Goal: Transaction & Acquisition: Purchase product/service

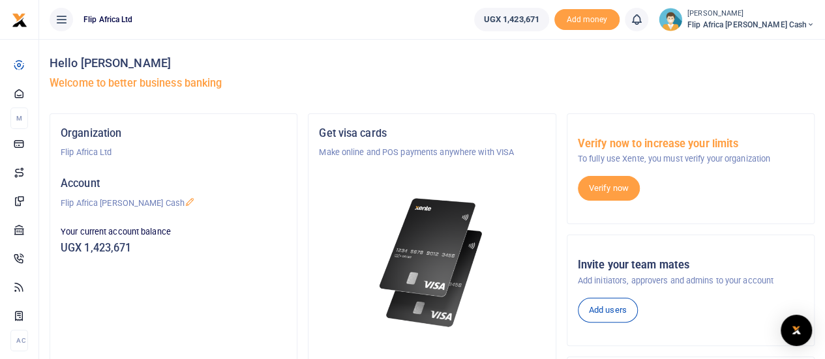
click at [109, 200] on p "Flip Africa [PERSON_NAME] Cash" at bounding box center [174, 203] width 226 height 13
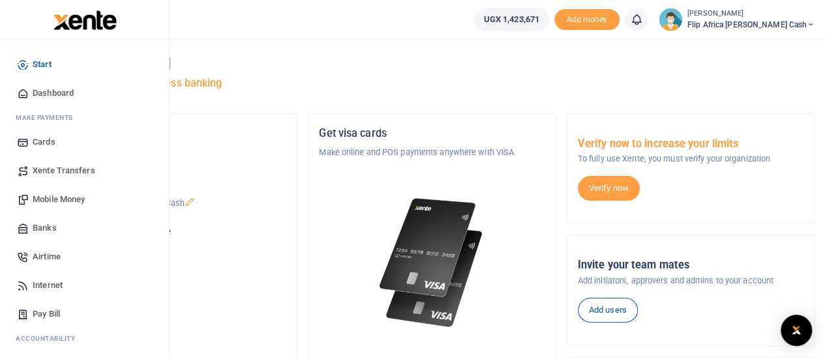
click at [46, 195] on span "Mobile Money" at bounding box center [59, 199] width 52 height 13
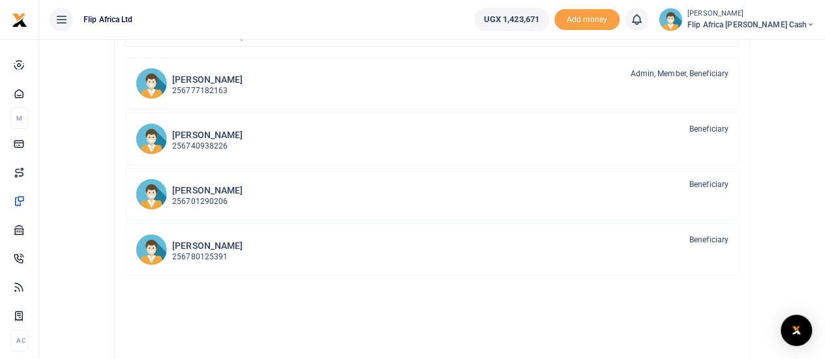
scroll to position [138, 0]
click at [271, 194] on div "[PERSON_NAME] 256701290206 Beneficiary" at bounding box center [450, 193] width 556 height 30
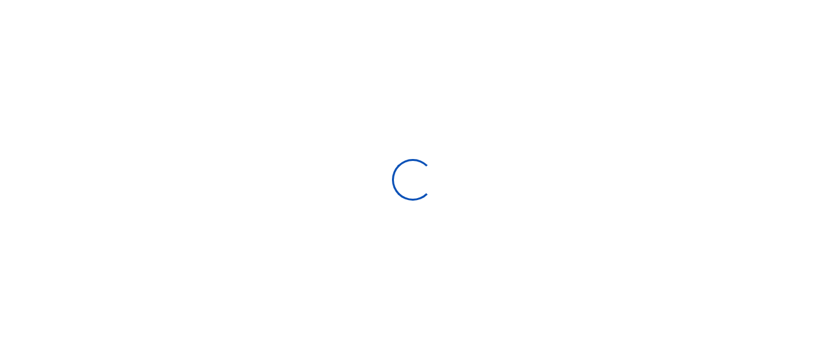
select select
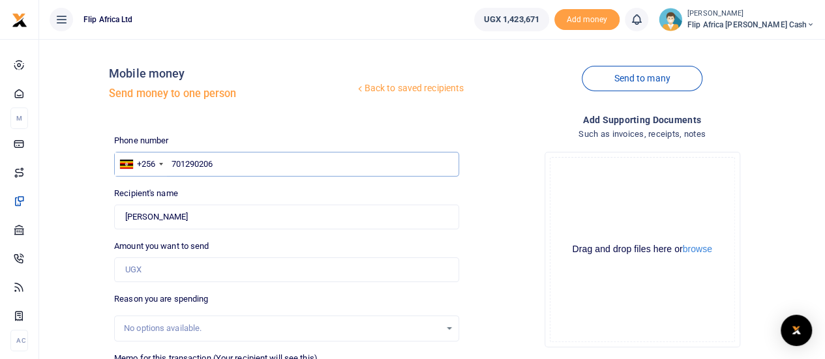
click at [193, 163] on input "701290206" at bounding box center [286, 164] width 345 height 25
type input "779002349"
type input "Julius Mark Kakungulu"
type input "779002349"
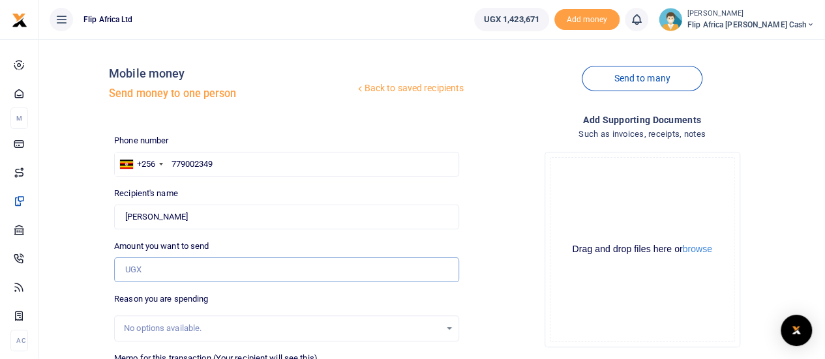
click at [147, 269] on input "Amount you want to send" at bounding box center [286, 270] width 345 height 25
type input "150,000"
click at [88, 271] on div "Back to saved recipients Mobile money Send money to one person Send to many Pho…" at bounding box center [431, 273] width 775 height 447
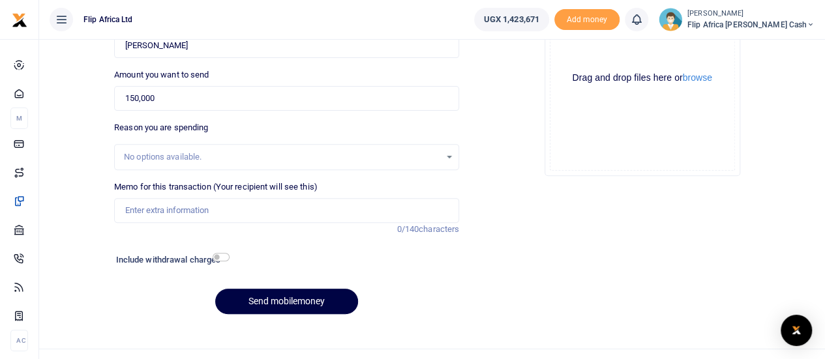
scroll to position [180, 0]
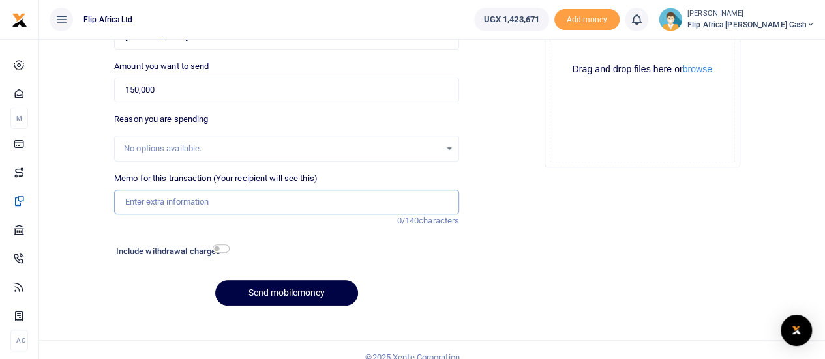
click at [213, 205] on input "Memo for this transaction (Your recipient will see this)" at bounding box center [286, 202] width 345 height 25
click at [151, 297] on div "Send mobilemoney" at bounding box center [286, 292] width 345 height 25
click at [316, 295] on button "Send mobilemoney" at bounding box center [286, 292] width 143 height 25
type input "@"
click at [280, 291] on button "Send mobilemoney" at bounding box center [286, 292] width 143 height 25
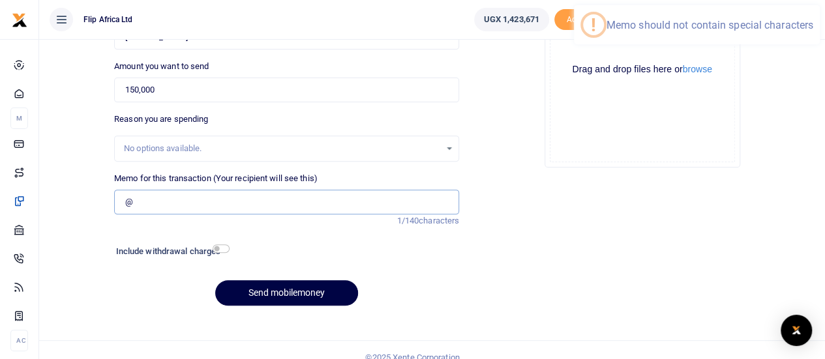
click at [136, 201] on input "@" at bounding box center [286, 202] width 345 height 25
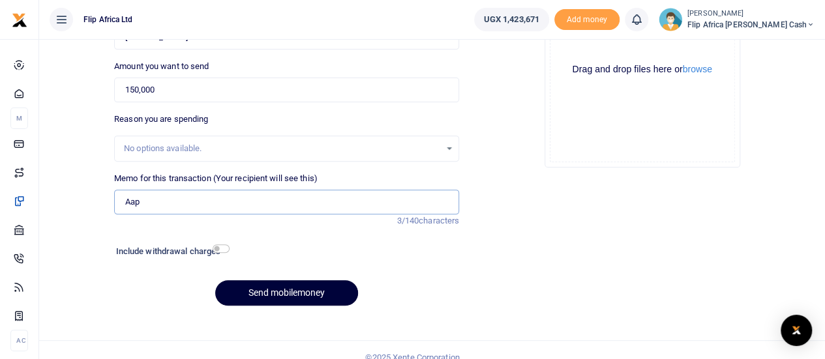
type input "Aap"
click at [302, 290] on button "Send mobilemoney" at bounding box center [286, 292] width 143 height 25
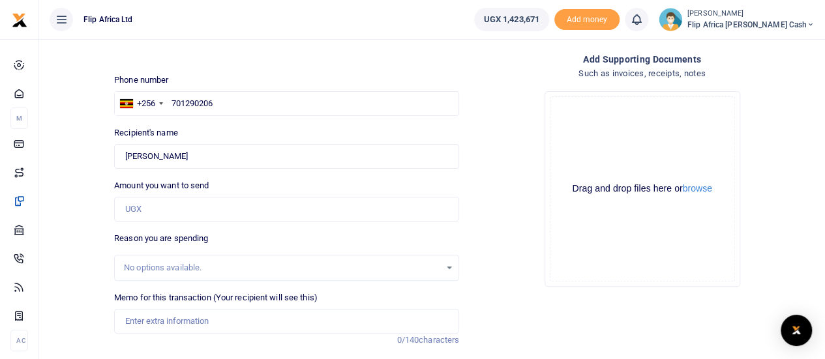
scroll to position [60, 0]
